Goal: Ask a question

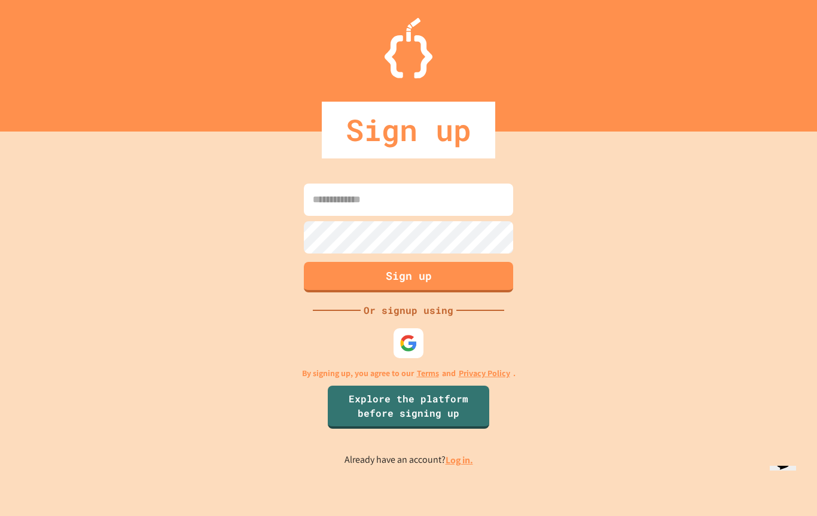
click at [400, 349] on img at bounding box center [408, 343] width 18 height 18
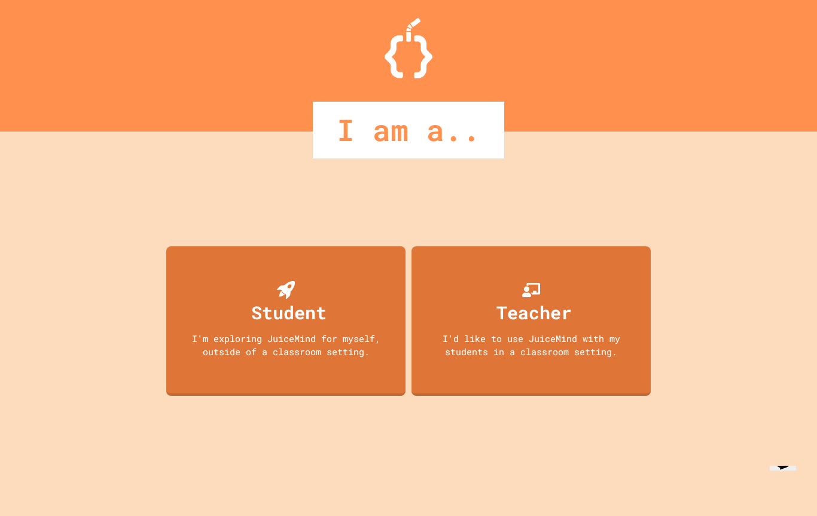
click at [497, 325] on div "Teacher" at bounding box center [533, 312] width 75 height 27
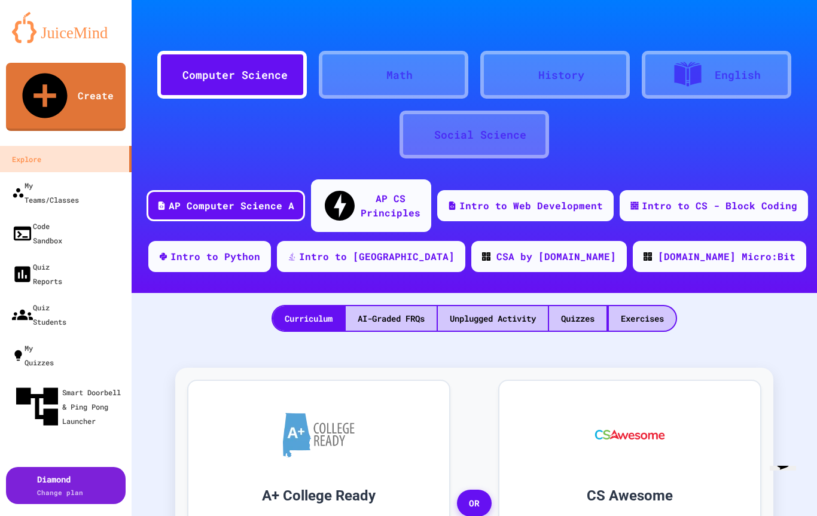
click at [781, 469] on icon "Chat widget" at bounding box center [782, 460] width 17 height 18
click at [20, 17] on button "Back" at bounding box center [18, 11] width 27 height 13
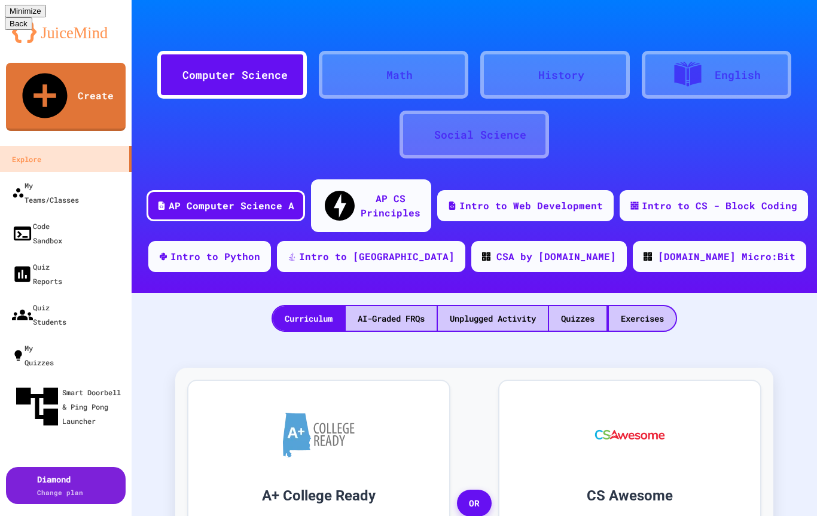
click at [38, 27] on div "Back Menu Minimize" at bounding box center [408, 24] width 807 height 38
click at [19, 17] on button "Back" at bounding box center [18, 11] width 27 height 13
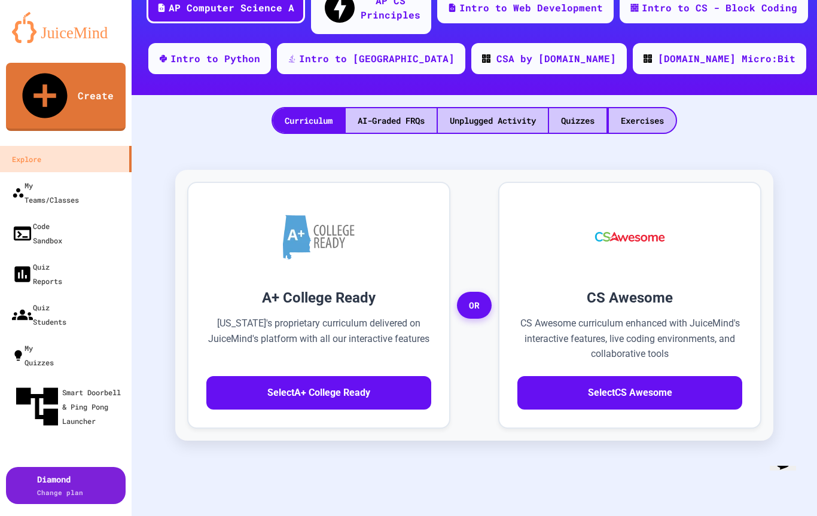
scroll to position [193, 0]
